Goal: Task Accomplishment & Management: Manage account settings

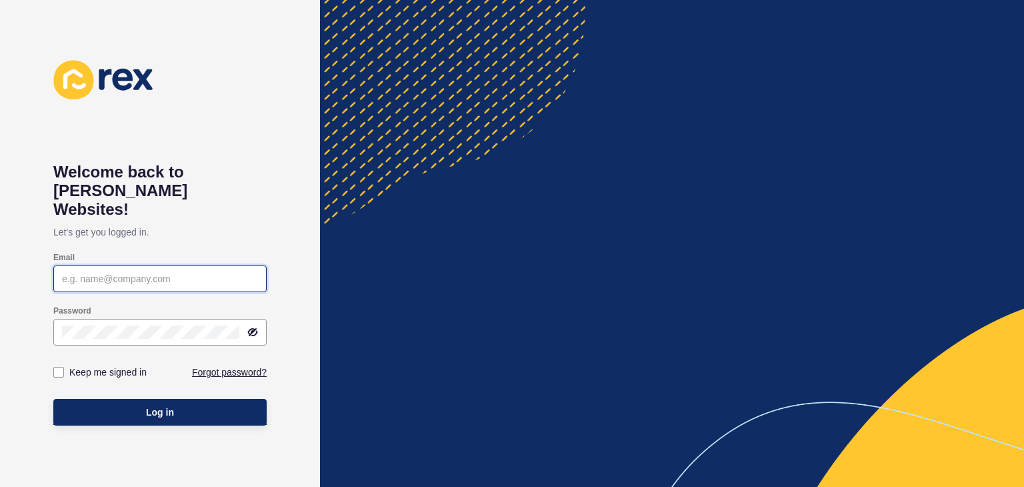
click at [77, 272] on input "Email" at bounding box center [160, 278] width 196 height 13
paste input "[EMAIL_ADDRESS][PERSON_NAME][DOMAIN_NAME]"
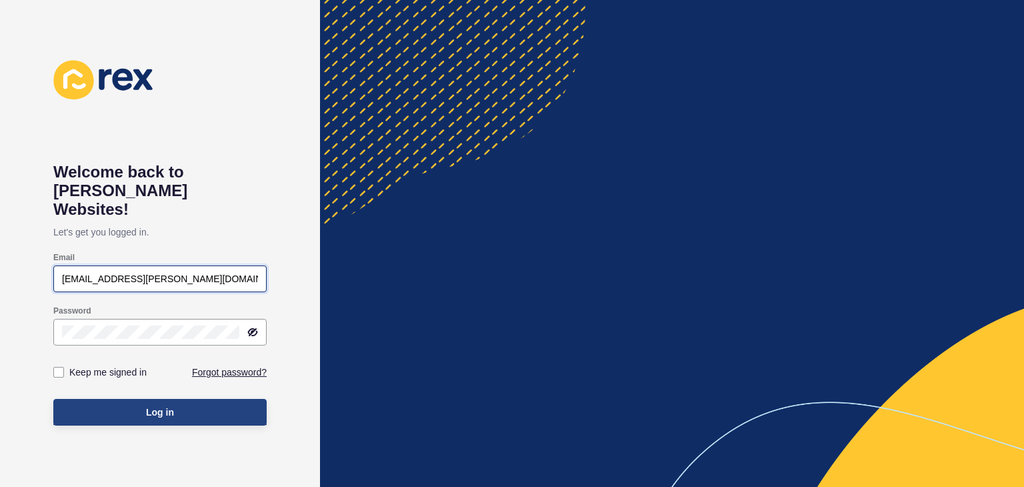
type input "[EMAIL_ADDRESS][PERSON_NAME][DOMAIN_NAME]"
click at [105, 399] on button "Log in" at bounding box center [159, 412] width 213 height 27
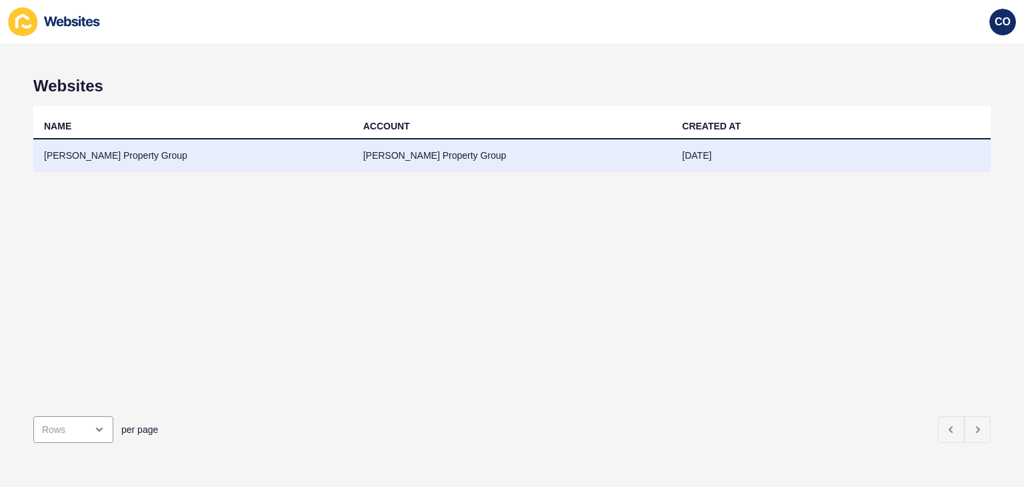
click at [81, 155] on td "[PERSON_NAME] Property Group" at bounding box center [192, 155] width 319 height 33
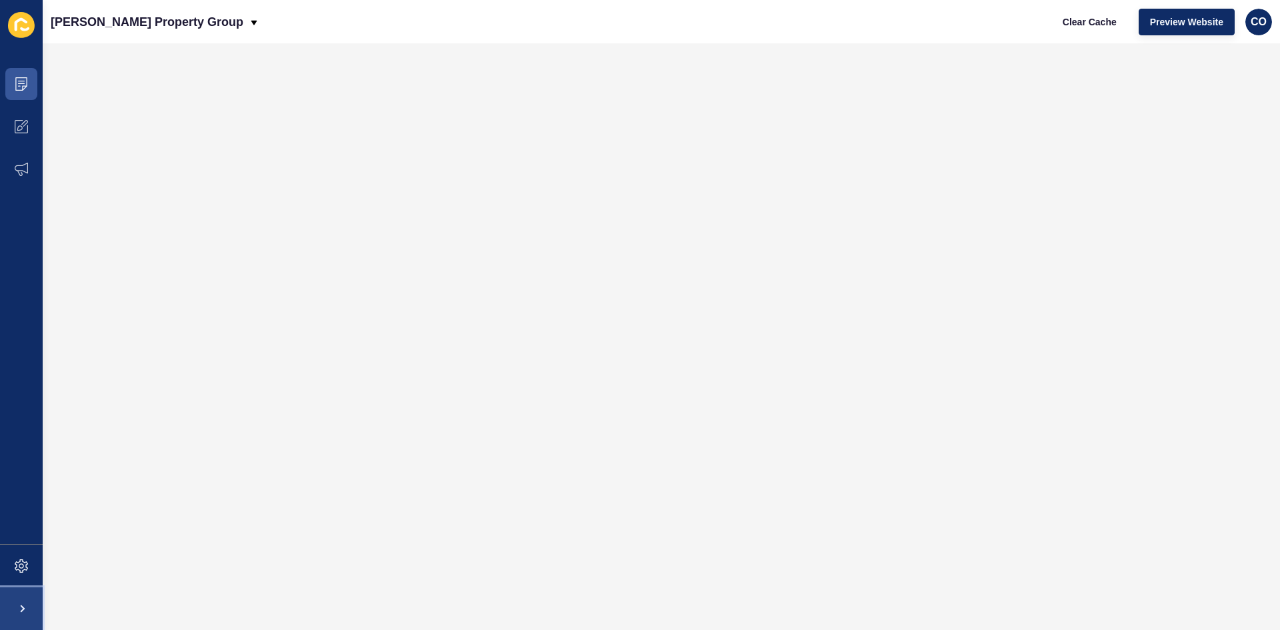
click at [25, 486] on span at bounding box center [21, 608] width 43 height 43
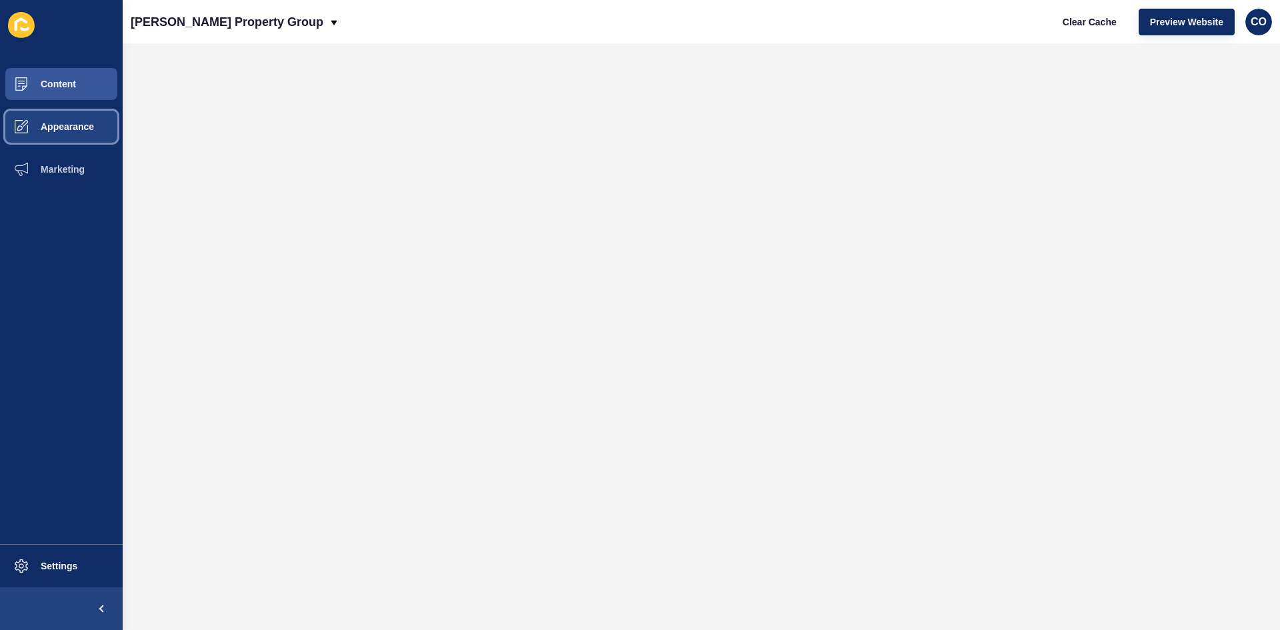
click at [75, 133] on button "Appearance" at bounding box center [61, 126] width 123 height 43
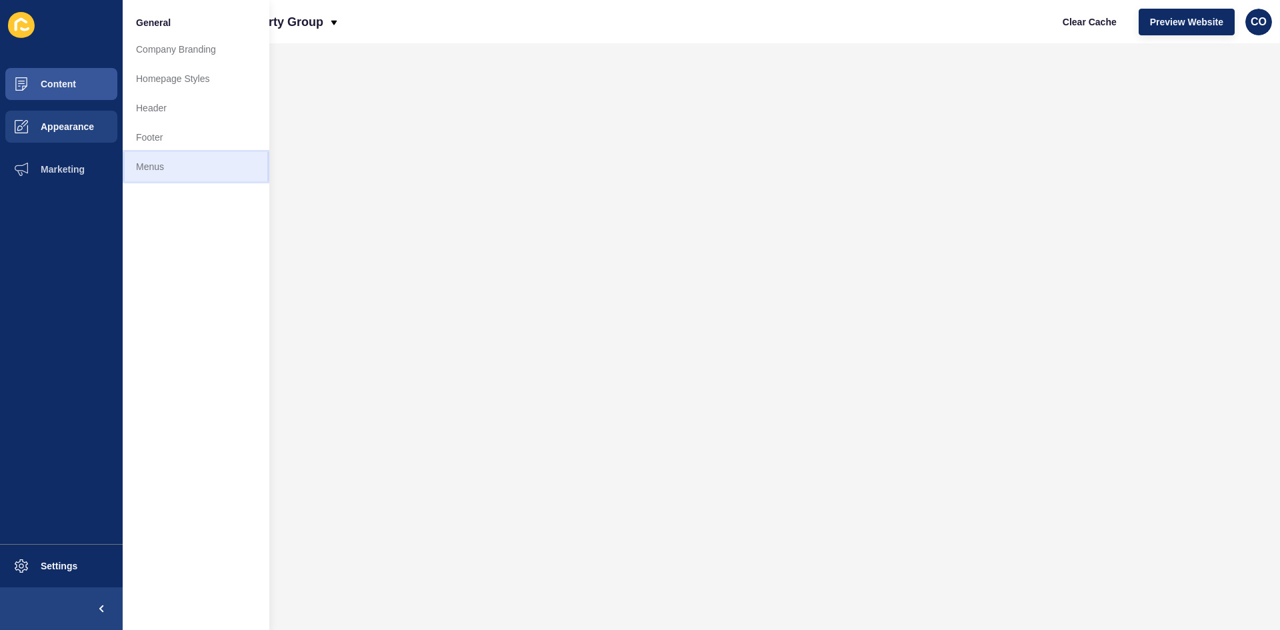
click at [133, 165] on link "Menus" at bounding box center [196, 166] width 147 height 29
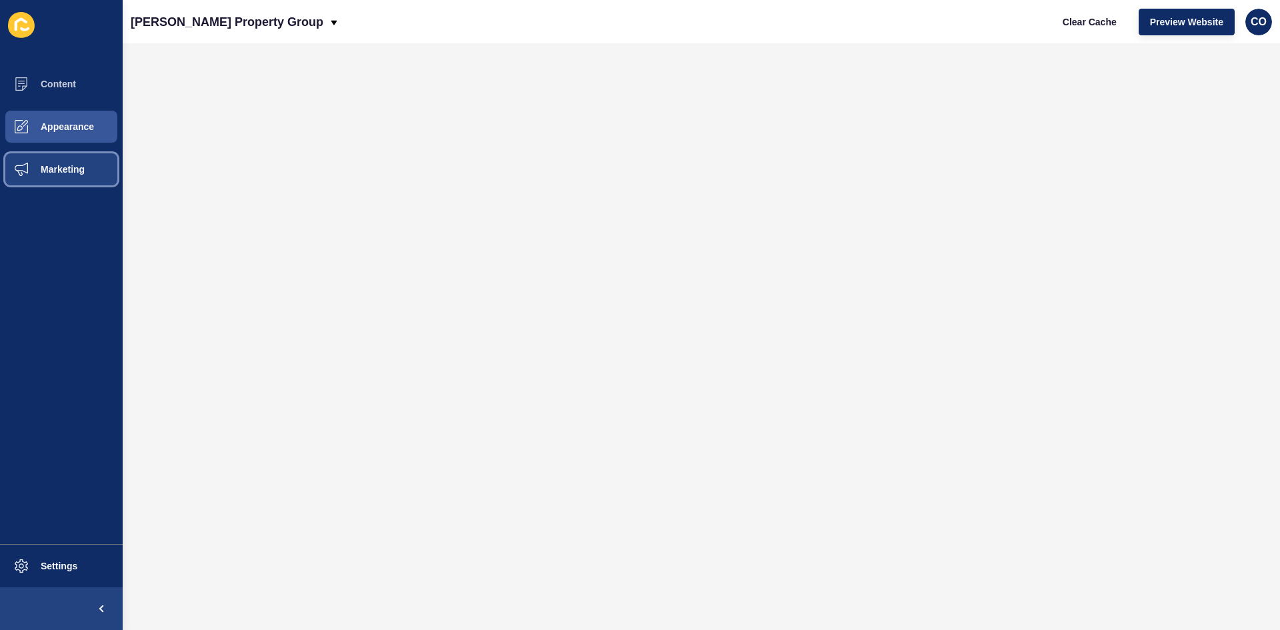
click at [74, 175] on button "Marketing" at bounding box center [61, 169] width 123 height 43
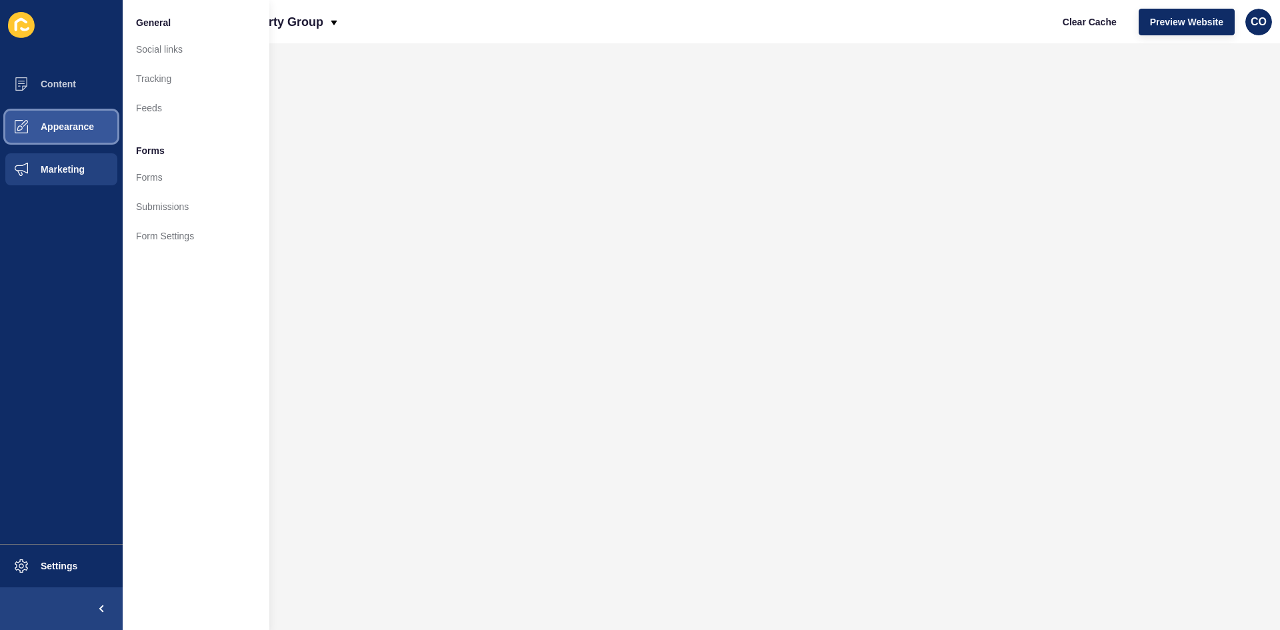
click at [74, 128] on span "Appearance" at bounding box center [46, 126] width 96 height 11
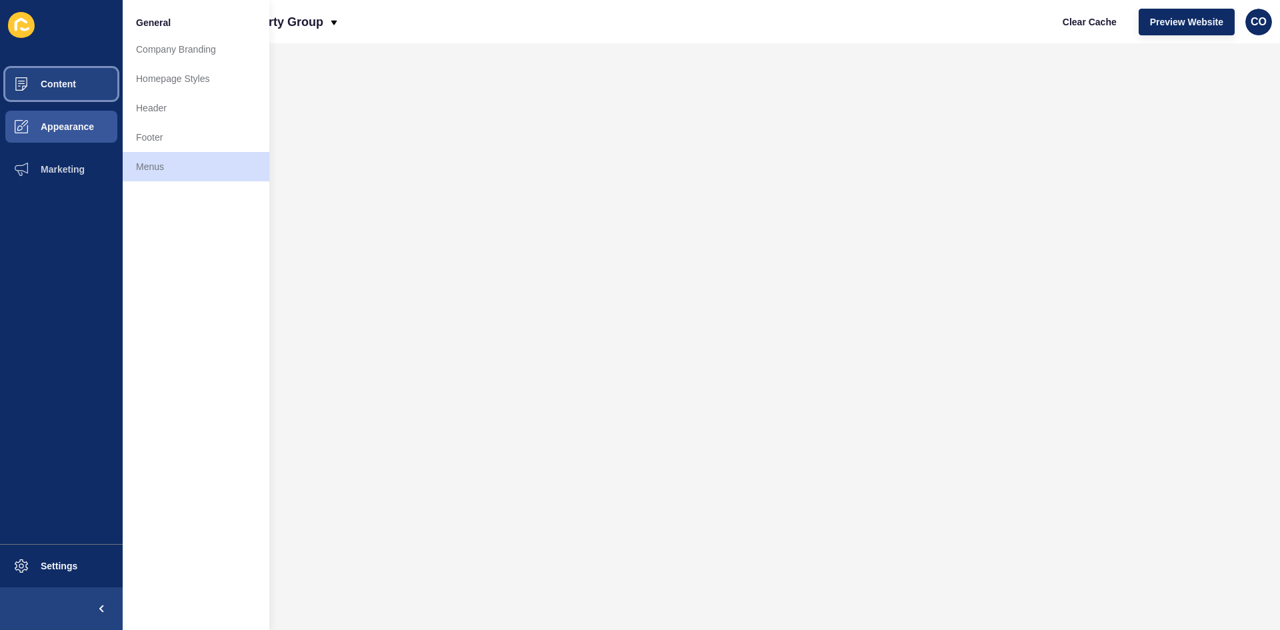
click at [80, 78] on button "Content" at bounding box center [61, 84] width 123 height 43
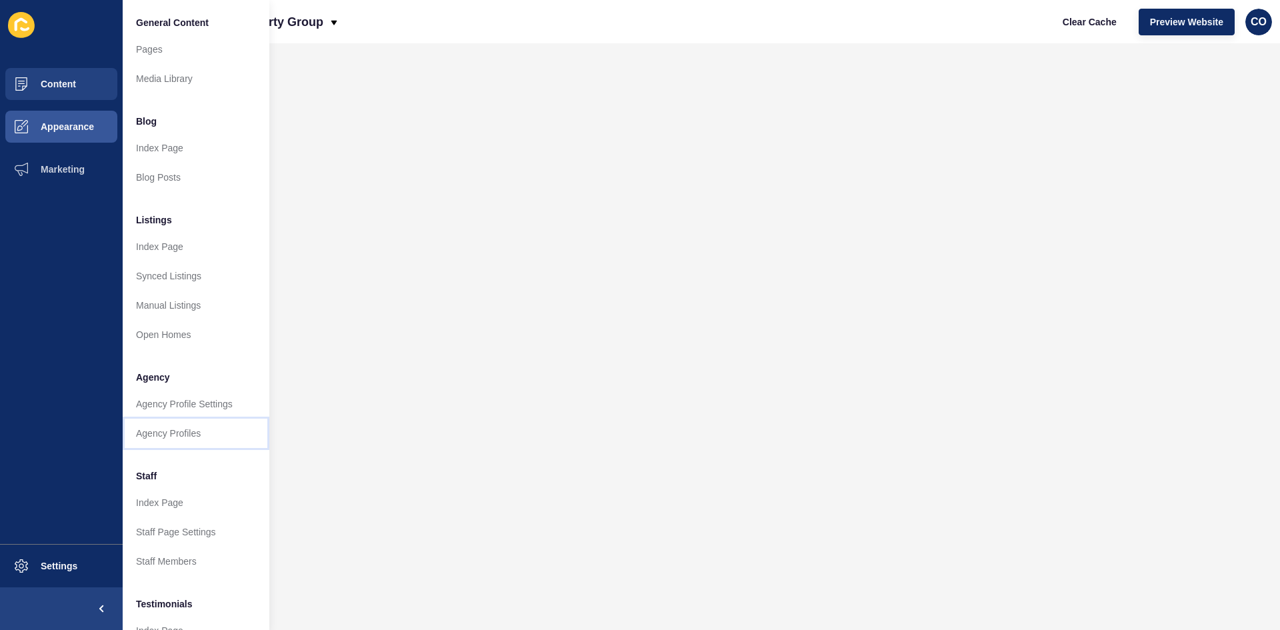
click at [199, 431] on link "Agency Profiles" at bounding box center [196, 433] width 147 height 29
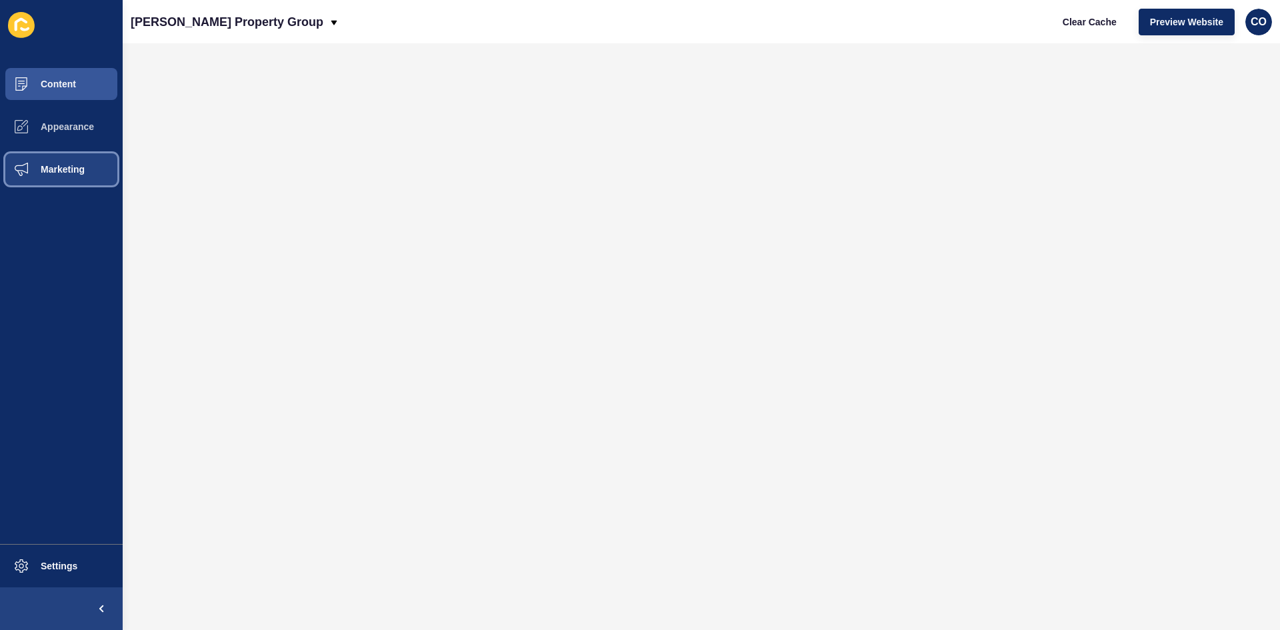
click at [69, 166] on span "Marketing" at bounding box center [41, 169] width 87 height 11
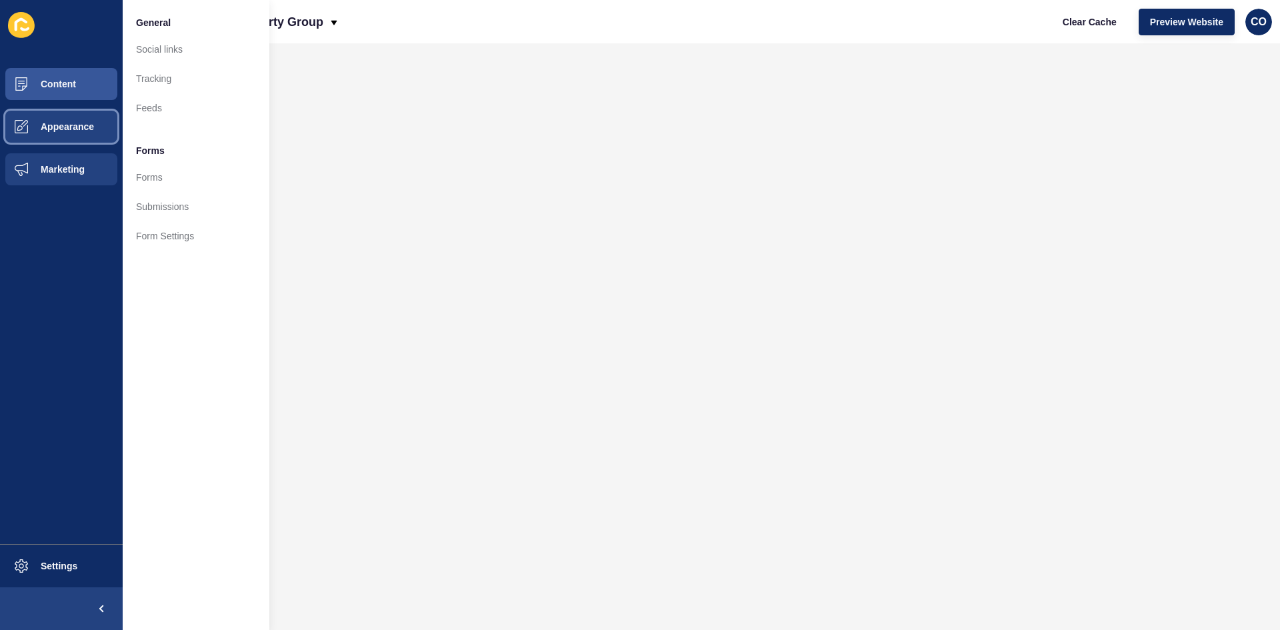
click at [78, 131] on span "Appearance" at bounding box center [46, 126] width 96 height 11
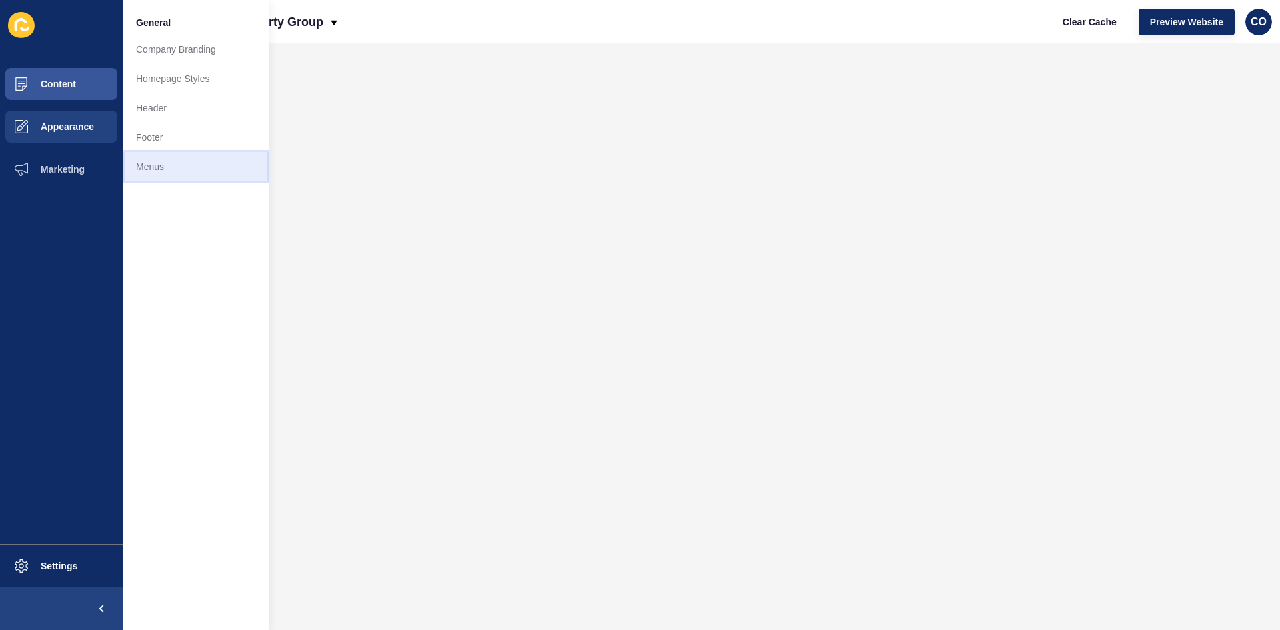
click at [162, 160] on link "Menus" at bounding box center [196, 166] width 147 height 29
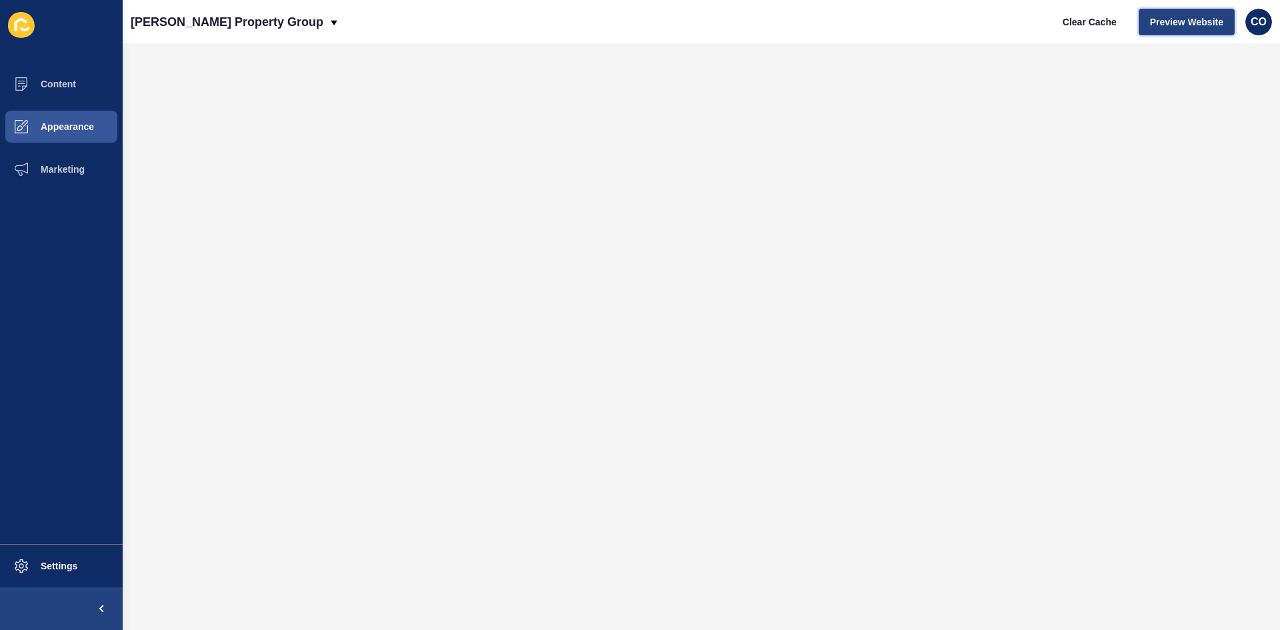
click at [1024, 19] on span "Preview Website" at bounding box center [1186, 21] width 73 height 13
click at [1024, 20] on span "Clear Cache" at bounding box center [1090, 21] width 54 height 13
click at [87, 126] on span "Appearance" at bounding box center [46, 126] width 96 height 11
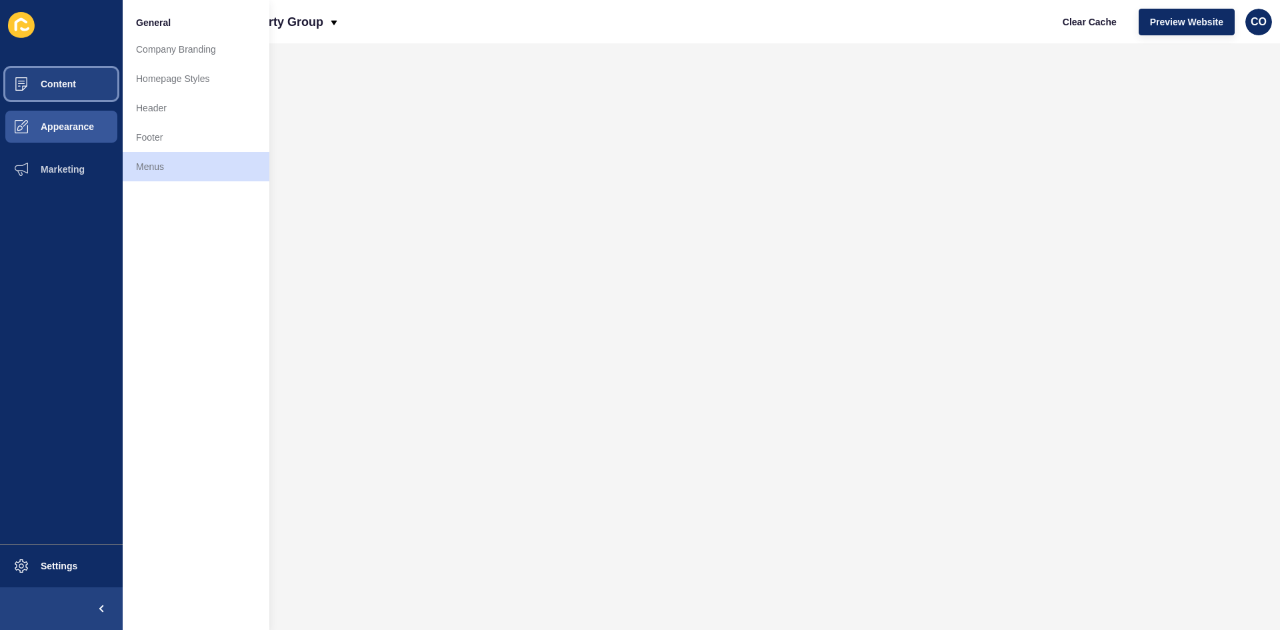
click at [81, 92] on button "Content" at bounding box center [61, 84] width 123 height 43
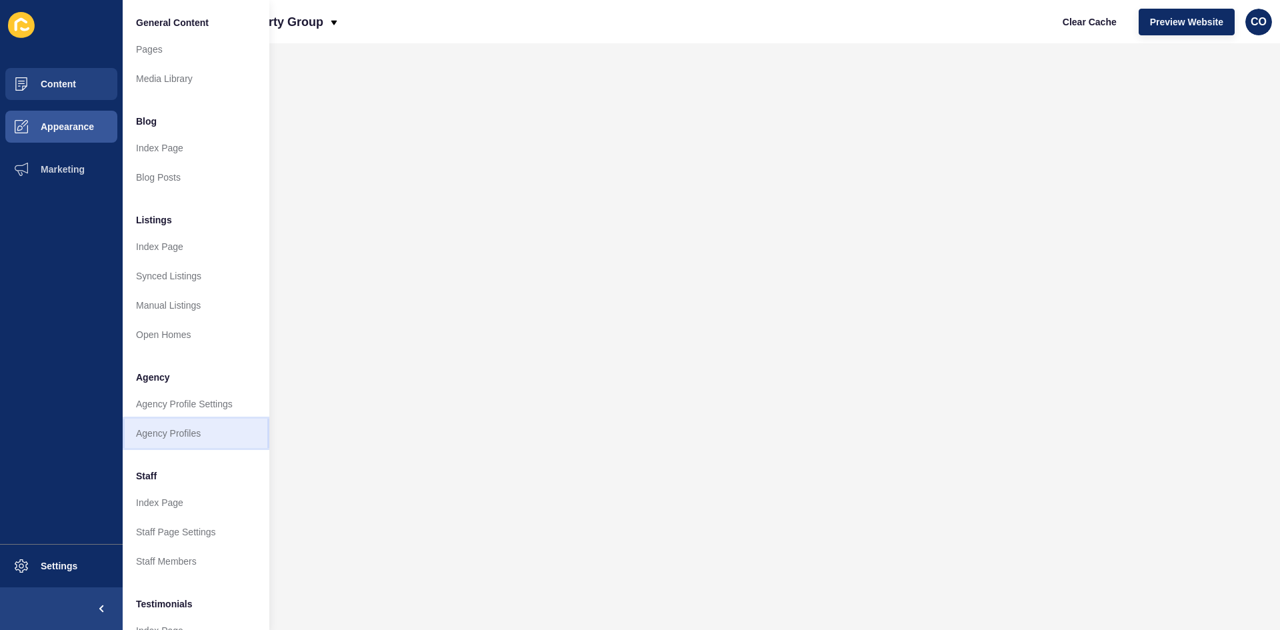
click at [186, 437] on link "Agency Profiles" at bounding box center [196, 433] width 147 height 29
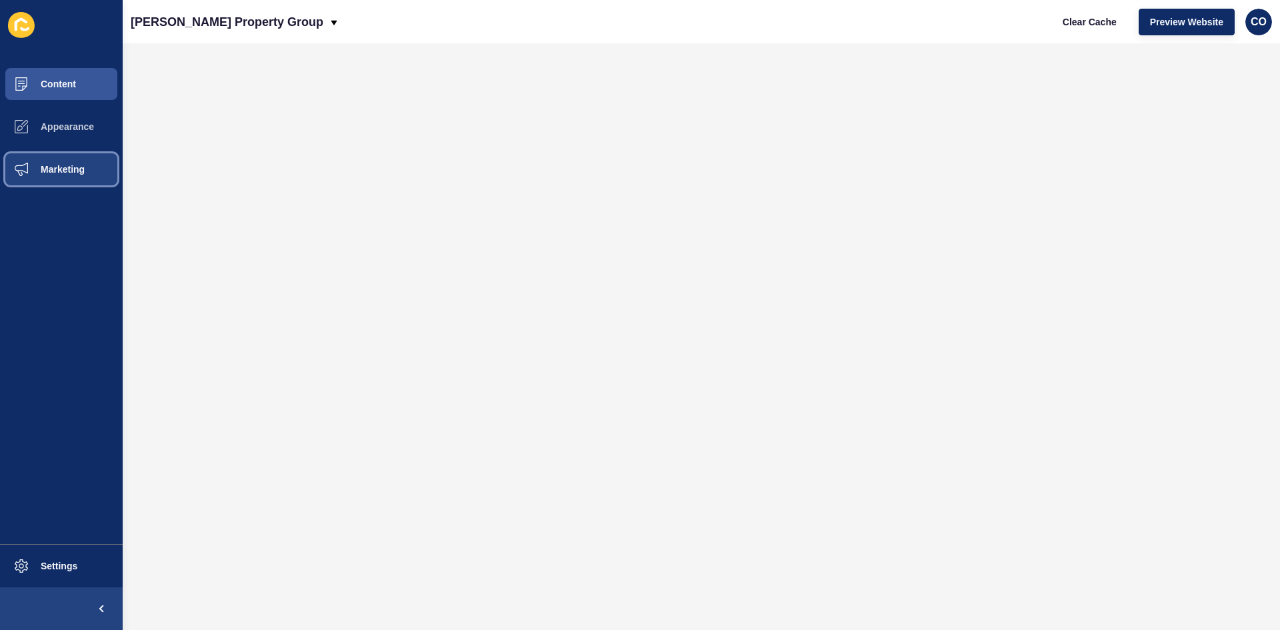
click at [65, 173] on span "Marketing" at bounding box center [41, 169] width 87 height 11
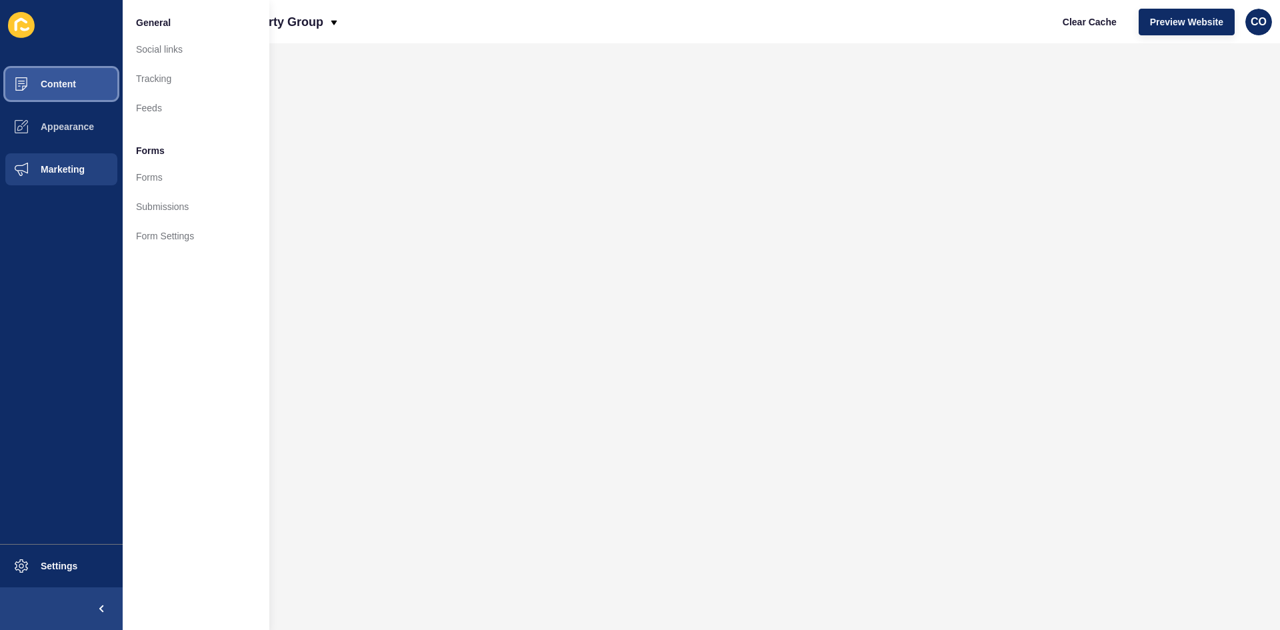
click at [81, 91] on button "Content" at bounding box center [61, 84] width 123 height 43
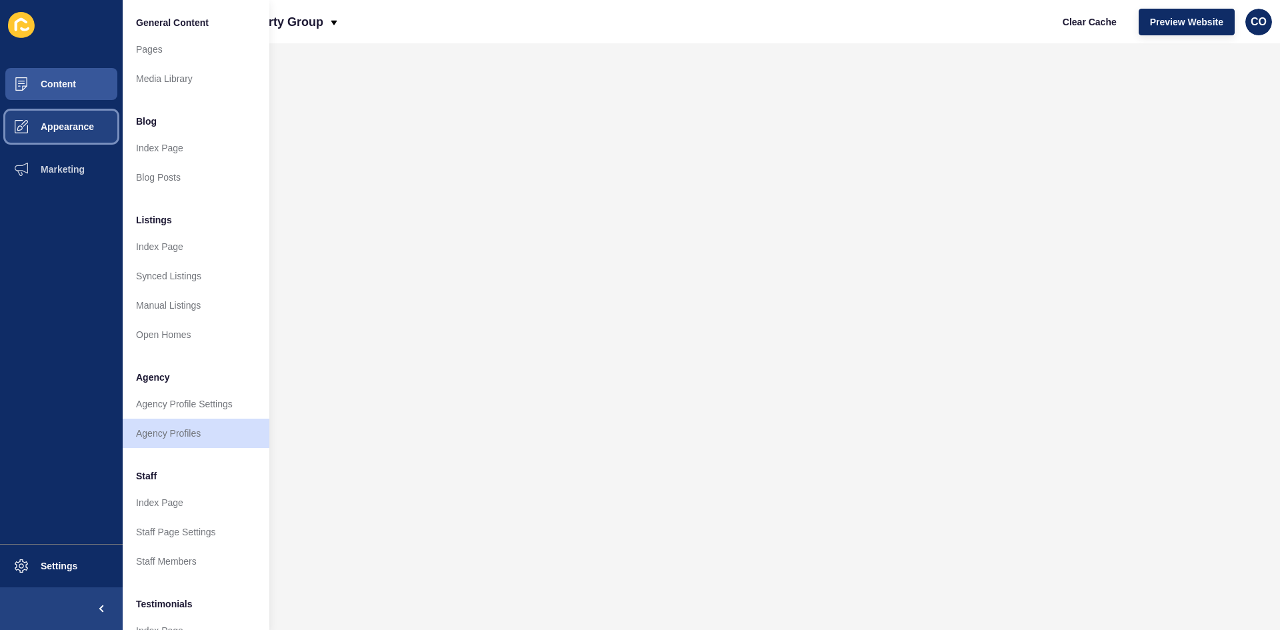
click at [73, 129] on span "Appearance" at bounding box center [46, 126] width 96 height 11
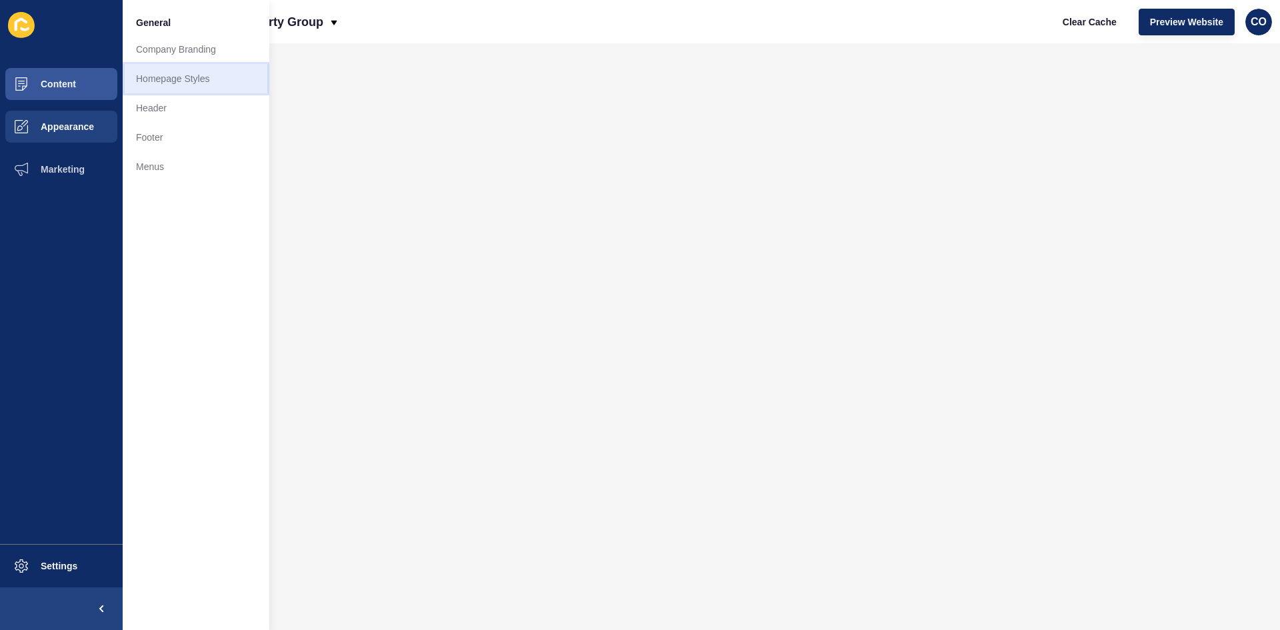
click at [191, 74] on link "Homepage Styles" at bounding box center [196, 78] width 147 height 29
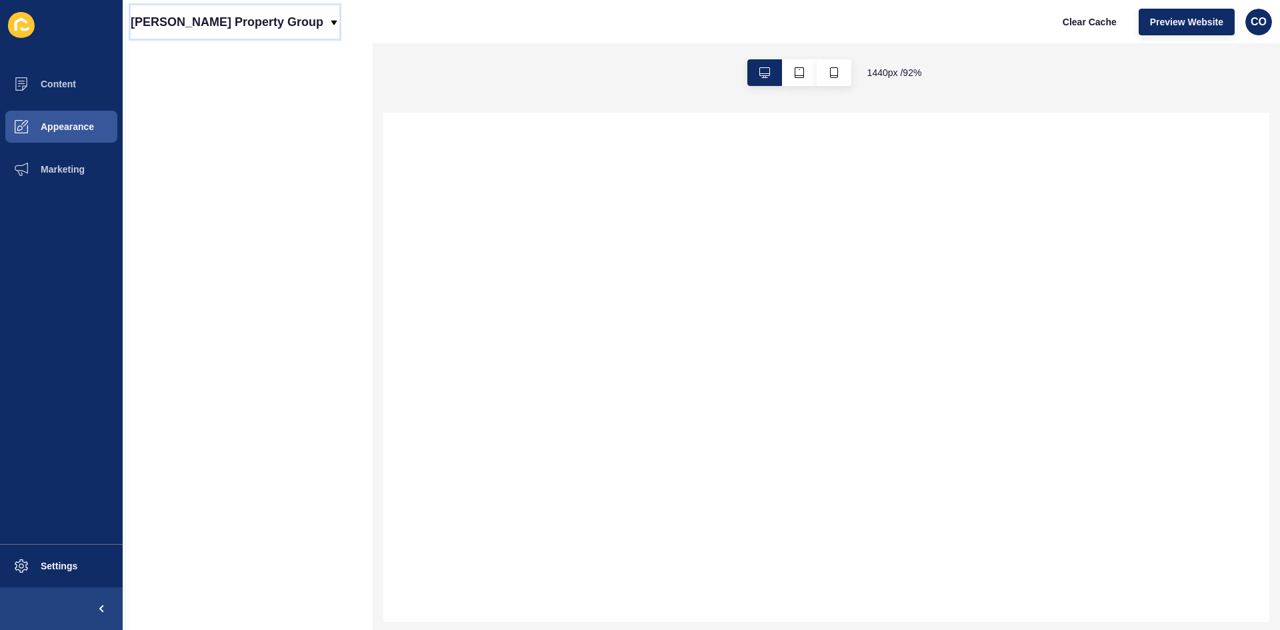
click at [329, 26] on icon at bounding box center [334, 22] width 11 height 11
click at [393, 23] on div "[PERSON_NAME] Property Group Clear Cache Preview Website CO" at bounding box center [702, 21] width 1158 height 43
click at [74, 125] on span "Appearance" at bounding box center [46, 126] width 96 height 11
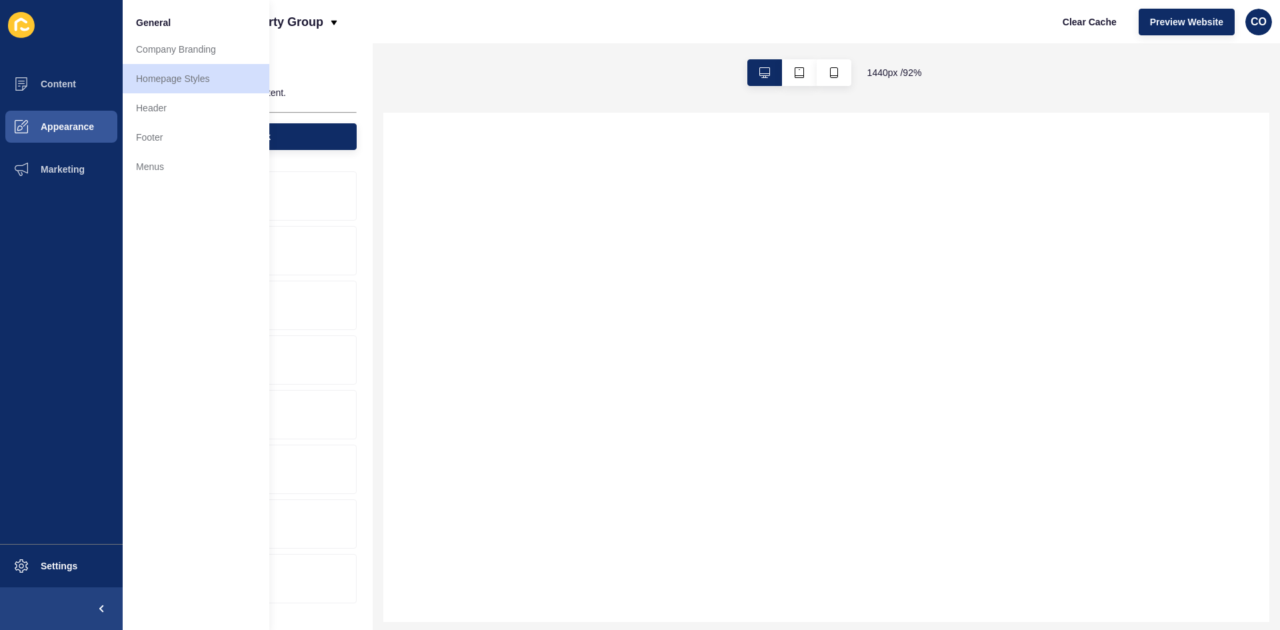
click at [521, 37] on div "[PERSON_NAME] Property Group Clear Cache Preview Website CO" at bounding box center [702, 21] width 1158 height 43
